Goal: Task Accomplishment & Management: Use online tool/utility

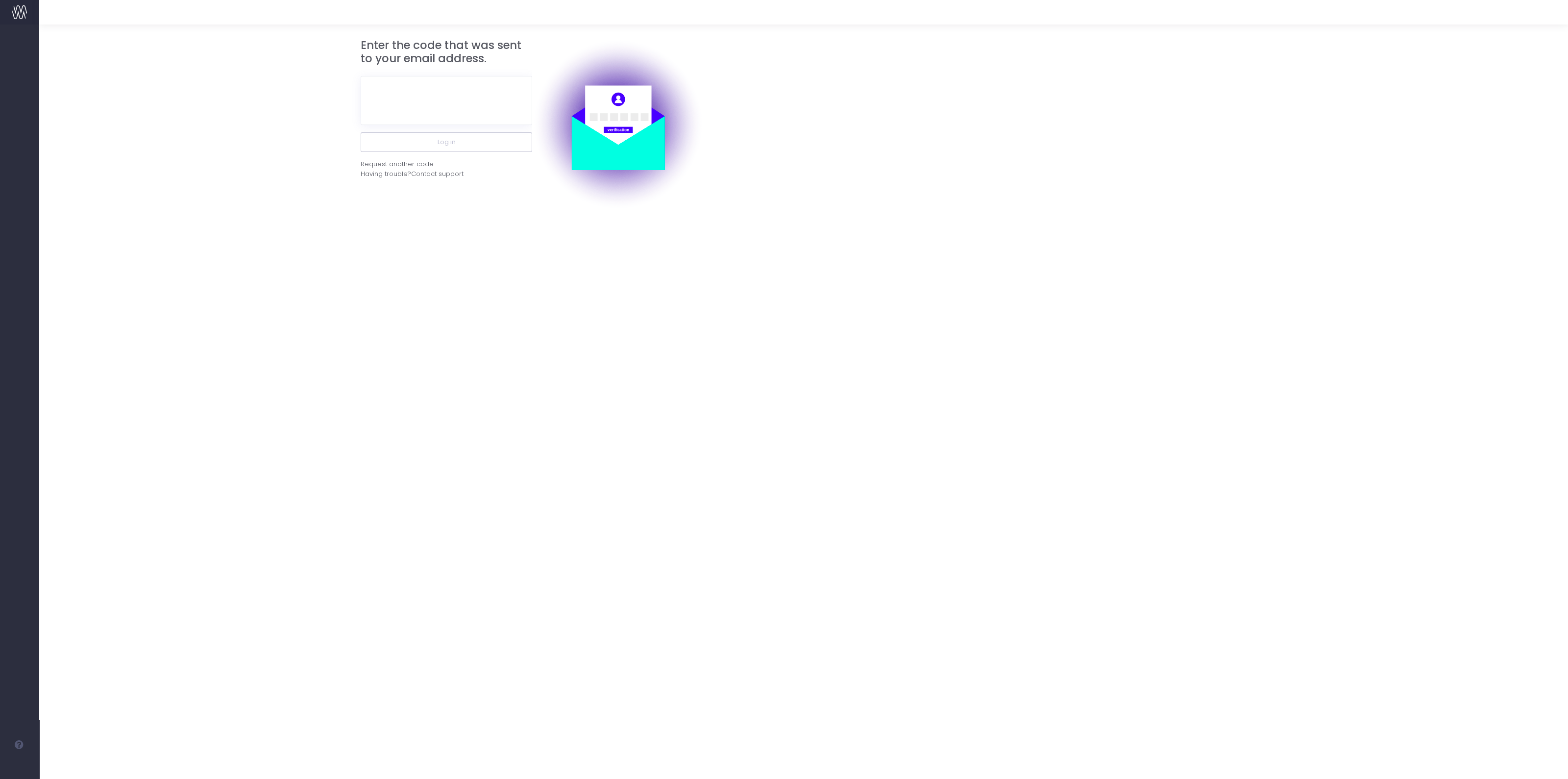
click at [485, 127] on div at bounding box center [446, 100] width 172 height 64
click at [485, 121] on input "text" at bounding box center [446, 100] width 172 height 49
paste input "228353"
click at [486, 138] on button "Log in" at bounding box center [446, 142] width 172 height 19
click at [471, 104] on input "228353" at bounding box center [446, 100] width 172 height 49
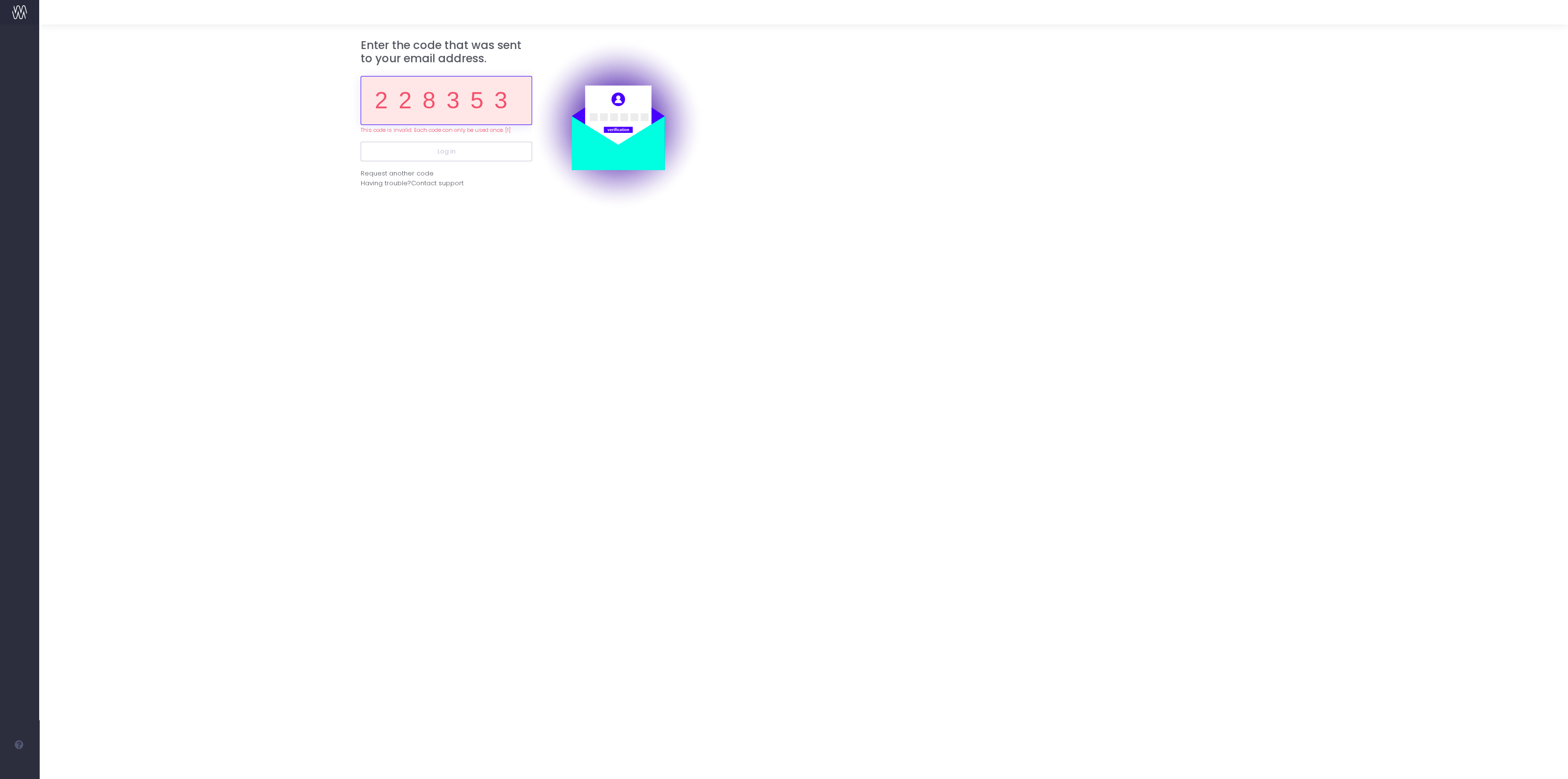
click at [471, 104] on input "228353" at bounding box center [446, 100] width 172 height 49
paste input "681415"
type input "681415"
click at [474, 151] on button "Log in" at bounding box center [446, 142] width 172 height 19
